Goal: Navigation & Orientation: Find specific page/section

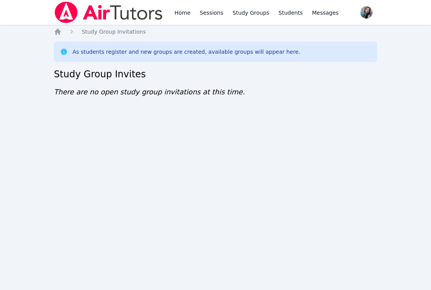
click at [104, 97] on div "Home Study Group Invitations As students register and new groups are created, a…" at bounding box center [215, 70] width 323 height 85
click at [140, 134] on div "Home Sessions Study Groups Students Messages Open user menu Sokha Lee Open main…" at bounding box center [215, 145] width 431 height 290
